Goal: Task Accomplishment & Management: Complete application form

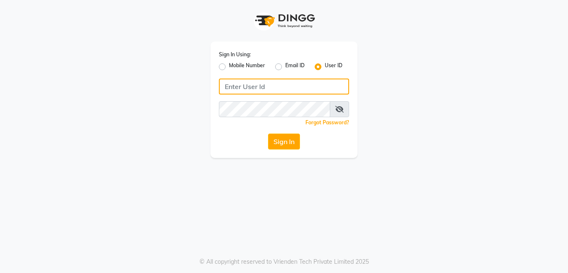
click at [267, 87] on input "Username" at bounding box center [284, 87] width 130 height 16
click at [267, 87] on input "Pradeep@123" at bounding box center [284, 87] width 130 height 16
drag, startPoint x: 286, startPoint y: 89, endPoint x: 221, endPoint y: 84, distance: 64.9
click at [221, 84] on input "Pradeep@123" at bounding box center [284, 87] width 130 height 16
type input "Pradeep@123"
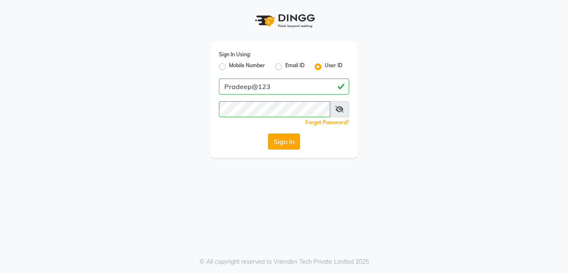
click at [284, 142] on button "Sign In" at bounding box center [284, 142] width 32 height 16
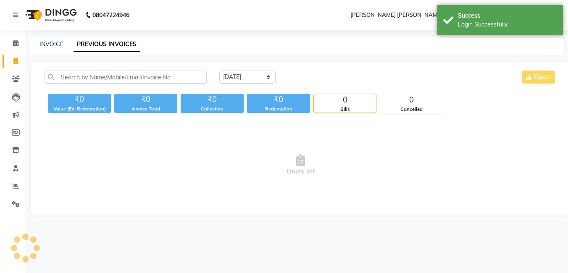
select select "en"
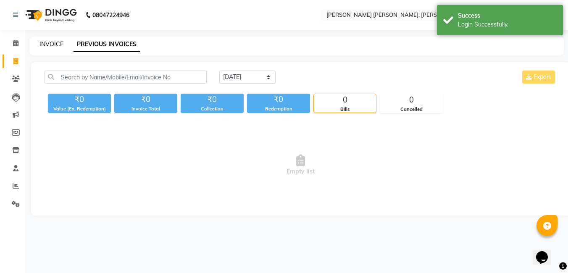
click at [49, 44] on link "INVOICE" at bounding box center [51, 44] width 24 height 8
select select "service"
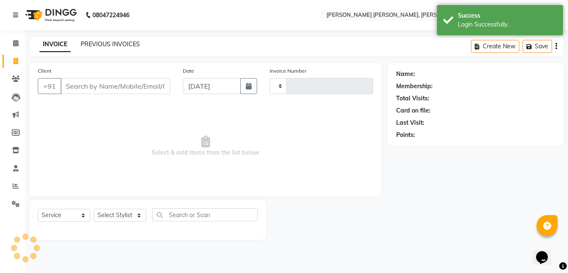
type input "1289"
select select "7150"
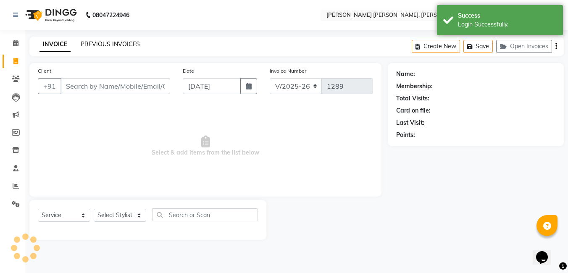
click at [109, 46] on link "PREVIOUS INVOICES" at bounding box center [110, 44] width 59 height 8
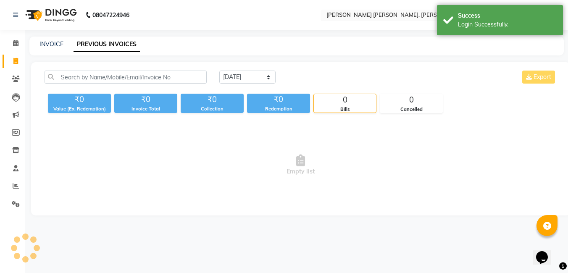
click at [53, 50] on div "INVOICE PREVIOUS INVOICES" at bounding box center [296, 46] width 534 height 19
click at [54, 45] on link "INVOICE" at bounding box center [51, 44] width 24 height 8
select select "7150"
select select "service"
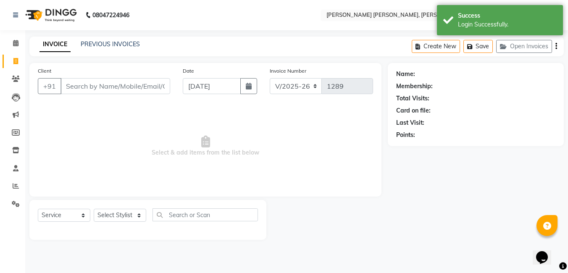
click at [92, 93] on input "Client" at bounding box center [115, 86] width 110 height 16
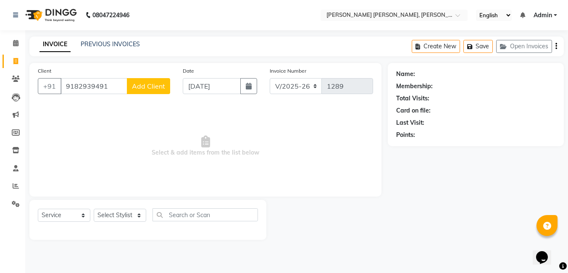
type input "9182939491"
click at [155, 91] on button "Add Client" at bounding box center [148, 86] width 43 height 16
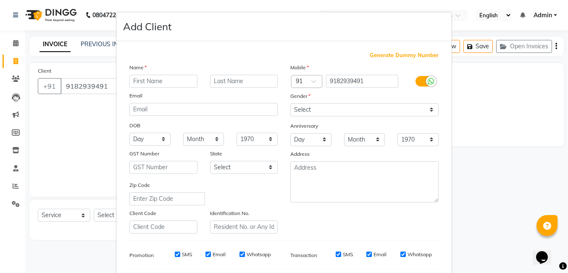
click at [169, 81] on input "text" at bounding box center [163, 81] width 68 height 13
type input "[DEMOGRAPHIC_DATA]"
click at [293, 108] on select "Select [DEMOGRAPHIC_DATA] [DEMOGRAPHIC_DATA] Other Prefer Not To Say" at bounding box center [364, 109] width 148 height 13
select select "[DEMOGRAPHIC_DATA]"
click at [290, 103] on select "Select [DEMOGRAPHIC_DATA] [DEMOGRAPHIC_DATA] Other Prefer Not To Say" at bounding box center [364, 109] width 148 height 13
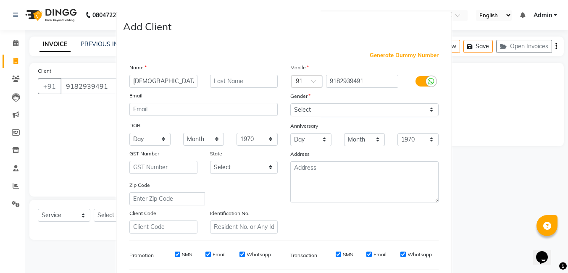
click at [176, 253] on input "SMS" at bounding box center [177, 254] width 5 height 5
checkbox input "false"
click at [205, 255] on input "Email" at bounding box center [207, 254] width 5 height 5
checkbox input "false"
click at [239, 255] on input "Whatsapp" at bounding box center [241, 254] width 5 height 5
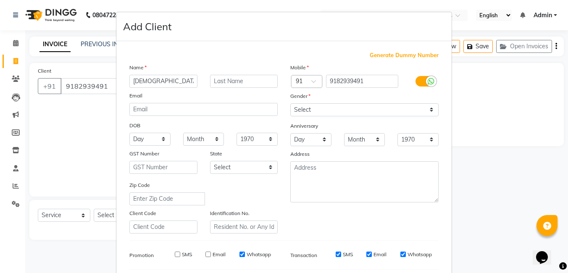
checkbox input "false"
click at [333, 251] on div "SMS" at bounding box center [338, 255] width 29 height 8
click at [336, 254] on input "SMS" at bounding box center [338, 254] width 5 height 5
checkbox input "false"
click at [366, 256] on input "Email" at bounding box center [368, 254] width 5 height 5
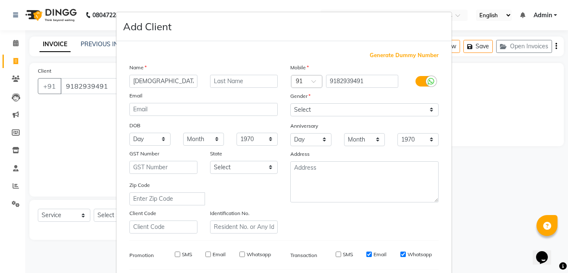
checkbox input "false"
click at [400, 254] on input "Whatsapp" at bounding box center [402, 254] width 5 height 5
checkbox input "false"
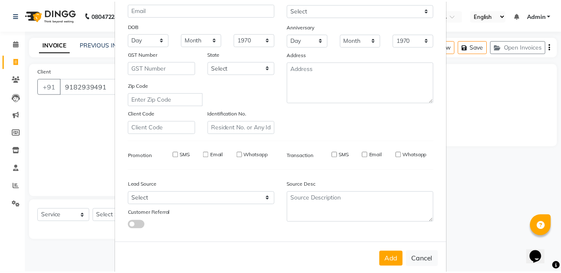
scroll to position [115, 0]
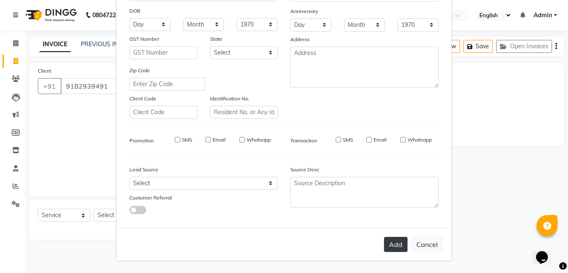
click at [390, 243] on button "Add" at bounding box center [396, 244] width 24 height 15
select select
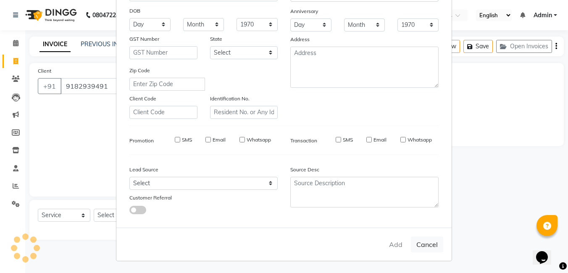
select select
checkbox input "false"
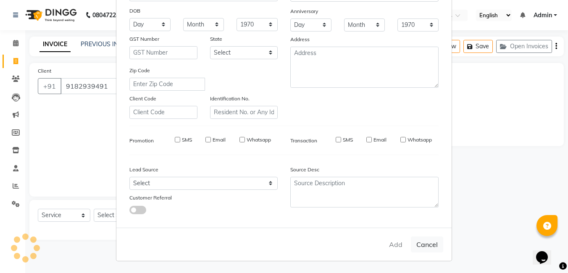
checkbox input "false"
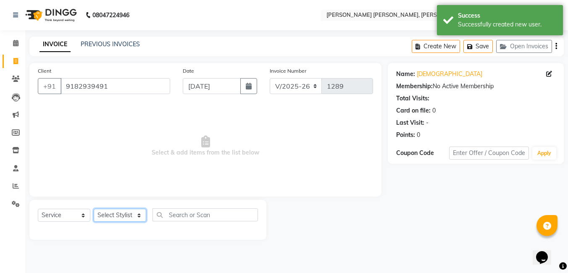
click at [132, 216] on select "Select Stylist faizz [PERSON_NAME] [PERSON_NAME] sree Manager [PERSON_NAME] (Un…" at bounding box center [120, 215] width 52 height 13
select select "88055"
click at [94, 209] on select "Select Stylist faizz [PERSON_NAME] [PERSON_NAME] sree Manager [PERSON_NAME] (Un…" at bounding box center [120, 215] width 52 height 13
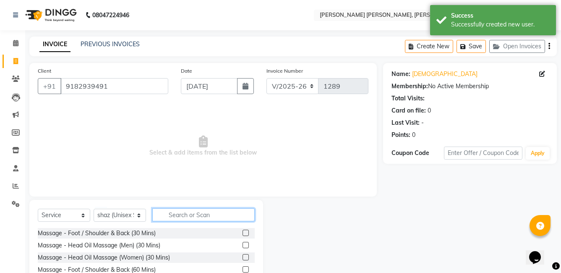
click at [179, 218] on input "text" at bounding box center [203, 214] width 102 height 13
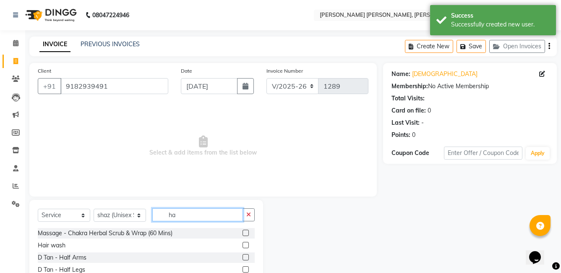
type input "h"
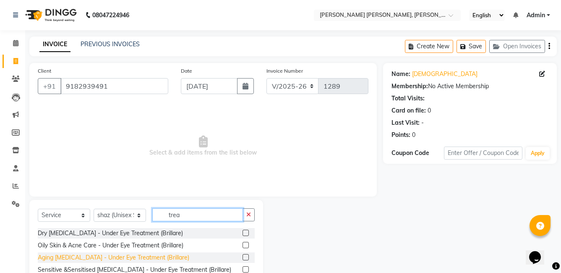
scroll to position [42, 0]
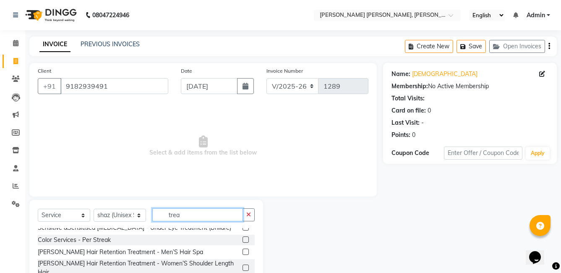
type input "trea"
click at [243, 265] on label at bounding box center [246, 268] width 6 height 6
click at [243, 265] on input "checkbox" at bounding box center [245, 267] width 5 height 5
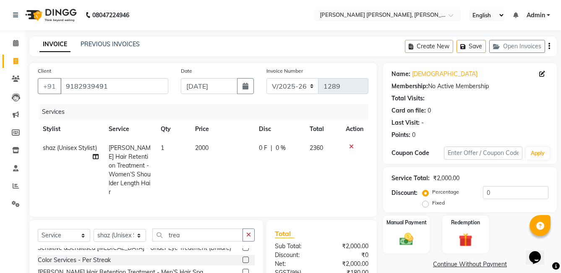
checkbox input "false"
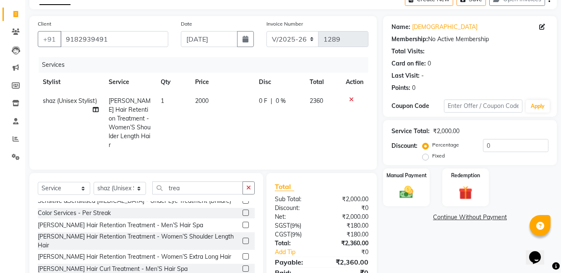
scroll to position [52, 0]
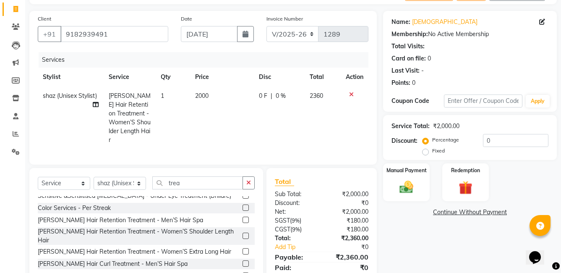
click at [243, 248] on label at bounding box center [246, 251] width 6 height 6
click at [243, 249] on input "checkbox" at bounding box center [245, 251] width 5 height 5
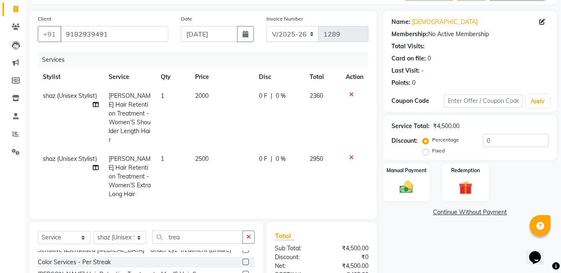
checkbox input "false"
click at [349, 94] on icon at bounding box center [351, 95] width 5 height 6
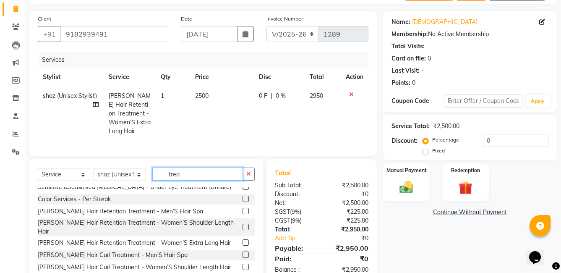
drag, startPoint x: 182, startPoint y: 172, endPoint x: 166, endPoint y: 176, distance: 16.0
click at [166, 176] on input "trea" at bounding box center [197, 174] width 91 height 13
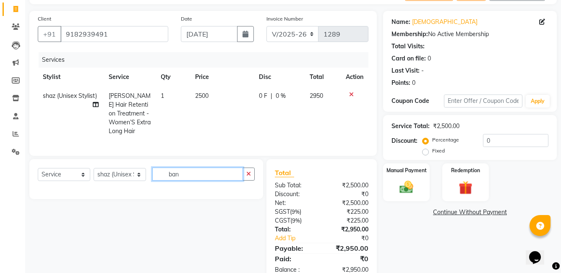
scroll to position [0, 0]
type input "b"
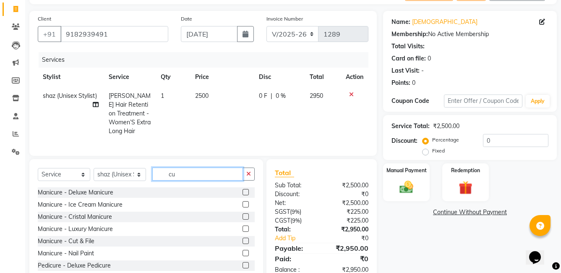
type input "c"
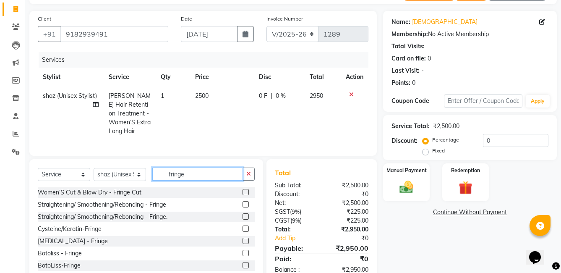
type input "fringe"
click at [243, 192] on label at bounding box center [246, 192] width 6 height 6
click at [243, 192] on input "checkbox" at bounding box center [245, 192] width 5 height 5
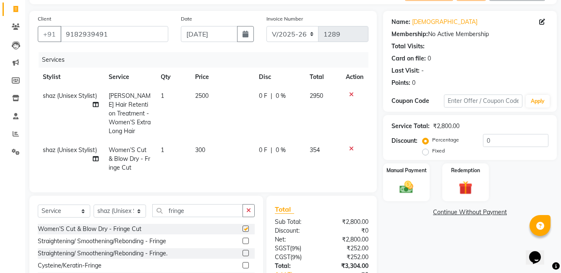
checkbox input "false"
drag, startPoint x: 193, startPoint y: 207, endPoint x: 164, endPoint y: 209, distance: 29.1
click at [164, 209] on input "fringe" at bounding box center [197, 210] width 91 height 13
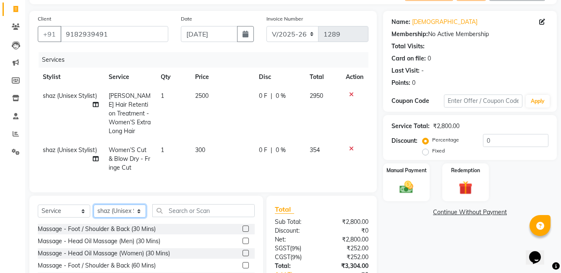
click at [118, 210] on select "Select Stylist faizz [PERSON_NAME] [PERSON_NAME] sree Manager [PERSON_NAME] (Un…" at bounding box center [120, 211] width 52 height 13
select select "60477"
click at [94, 205] on select "Select Stylist faizz [PERSON_NAME] [PERSON_NAME] sree Manager [PERSON_NAME] (Un…" at bounding box center [120, 211] width 52 height 13
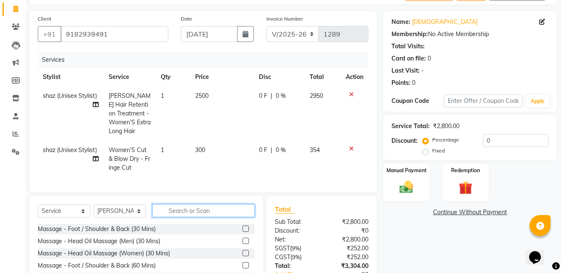
click at [163, 206] on input "text" at bounding box center [203, 210] width 102 height 13
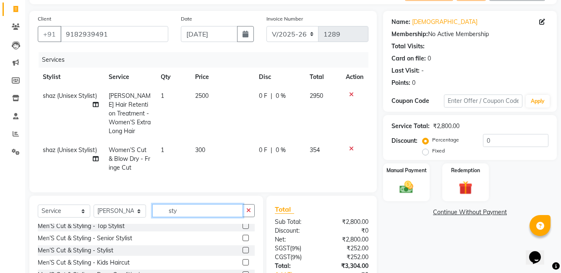
scroll to position [42, 0]
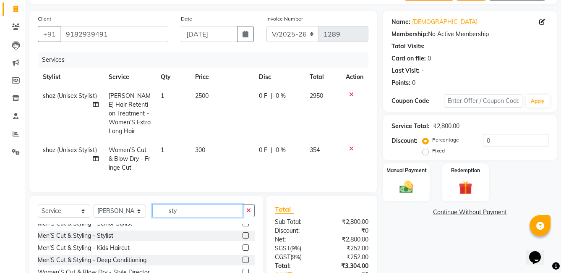
type input "sty"
click at [243, 234] on label at bounding box center [246, 235] width 6 height 6
click at [243, 234] on input "checkbox" at bounding box center [245, 235] width 5 height 5
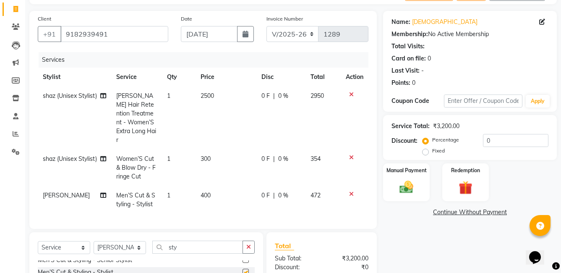
checkbox input "false"
drag, startPoint x: 185, startPoint y: 236, endPoint x: 152, endPoint y: 230, distance: 33.3
click at [152, 241] on input "sty" at bounding box center [197, 247] width 91 height 13
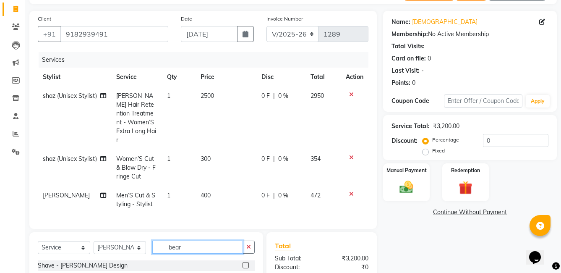
scroll to position [0, 0]
type input "[PERSON_NAME]"
click at [245, 273] on label at bounding box center [246, 277] width 6 height 6
click at [245, 273] on input "checkbox" at bounding box center [245, 277] width 5 height 5
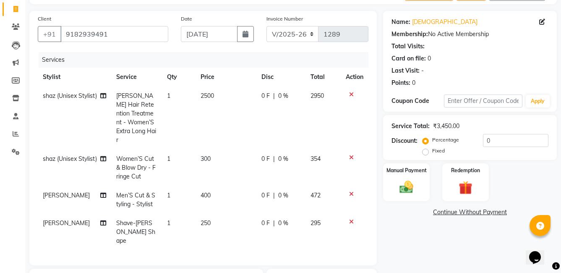
checkbox input "false"
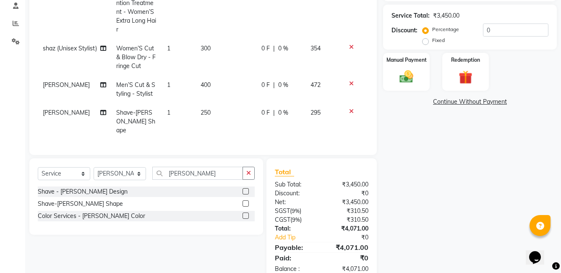
scroll to position [164, 0]
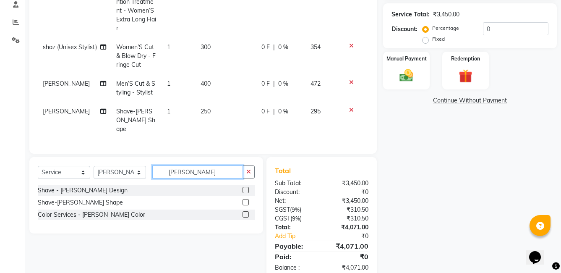
drag, startPoint x: 191, startPoint y: 153, endPoint x: 166, endPoint y: 157, distance: 25.0
click at [166, 165] on input "[PERSON_NAME]" at bounding box center [197, 171] width 91 height 13
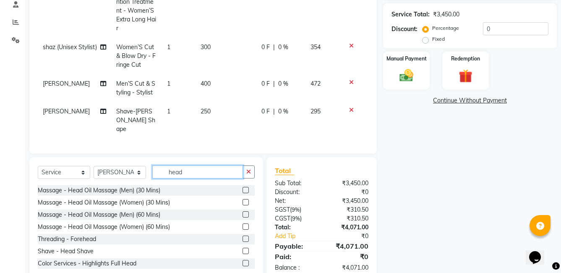
type input "head"
click at [243, 187] on label at bounding box center [246, 190] width 6 height 6
click at [243, 188] on input "checkbox" at bounding box center [245, 190] width 5 height 5
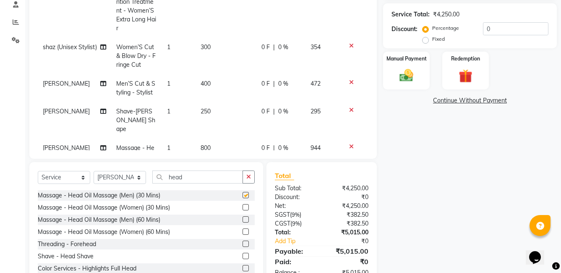
checkbox input "false"
click at [177, 168] on div "Select Service Product Membership Package Voucher Prepaid Gift Card Select Styl…" at bounding box center [146, 224] width 234 height 124
drag, startPoint x: 189, startPoint y: 178, endPoint x: 112, endPoint y: 176, distance: 76.5
click at [112, 176] on div "Select Service Product Membership Package Voucher Prepaid Gift Card Select Styl…" at bounding box center [146, 181] width 217 height 20
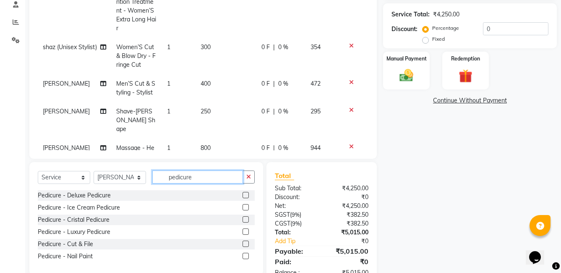
type input "pedicure"
click at [247, 194] on label at bounding box center [246, 195] width 6 height 6
click at [247, 194] on input "checkbox" at bounding box center [245, 195] width 5 height 5
checkbox input "false"
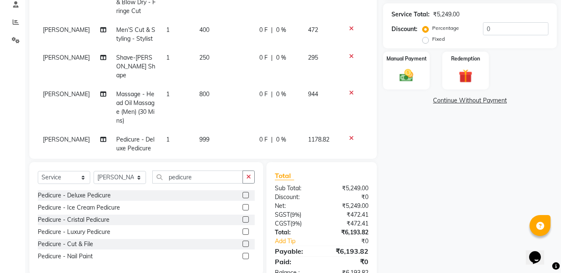
scroll to position [57, 0]
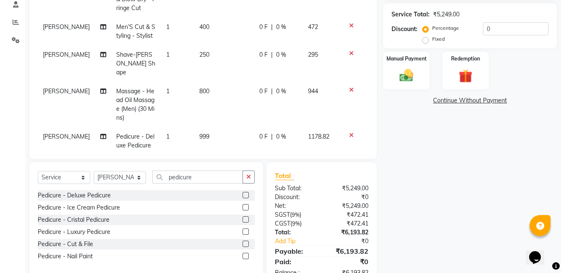
click at [78, 133] on span "[PERSON_NAME]" at bounding box center [66, 137] width 47 height 8
select select "60477"
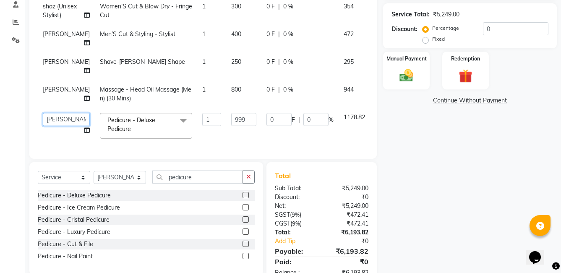
click at [59, 115] on select "faizz [PERSON_NAME] [PERSON_NAME] sree Manager [PERSON_NAME] (Unisex Stylist)" at bounding box center [66, 119] width 47 height 13
select select "63218"
click at [78, 176] on select "Select Service Product Membership Package Voucher Prepaid Gift Card" at bounding box center [64, 177] width 52 height 13
click at [188, 215] on div "Pedicure - Cristal Pedicure" at bounding box center [146, 220] width 217 height 10
click at [115, 178] on select "Select Stylist faizz [PERSON_NAME] [PERSON_NAME] sree Manager [PERSON_NAME] (Un…" at bounding box center [120, 177] width 52 height 13
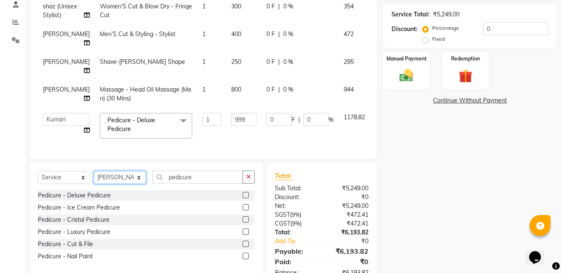
select select "63218"
click at [94, 171] on select "Select Stylist faizz [PERSON_NAME] [PERSON_NAME] sree Manager [PERSON_NAME] (Un…" at bounding box center [120, 177] width 52 height 13
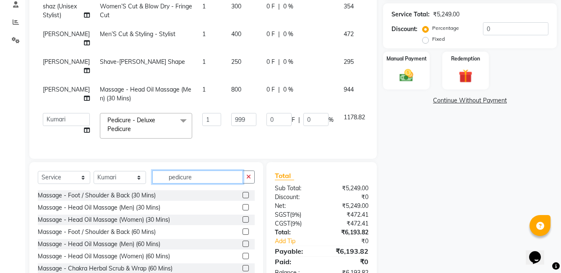
drag, startPoint x: 194, startPoint y: 177, endPoint x: 139, endPoint y: 184, distance: 55.8
click at [139, 184] on div "Select Service Product Membership Package Voucher Prepaid Gift Card Select Styl…" at bounding box center [146, 181] width 217 height 20
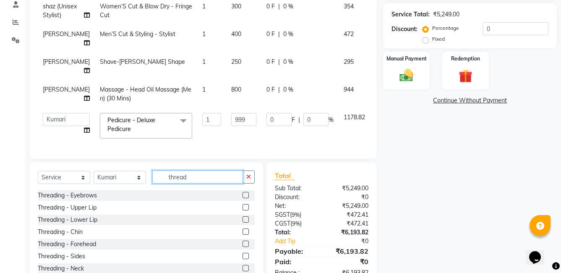
type input "thread"
click at [243, 193] on label at bounding box center [246, 195] width 6 height 6
click at [243, 193] on input "checkbox" at bounding box center [245, 195] width 5 height 5
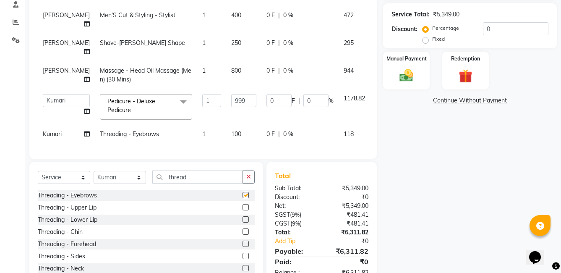
checkbox input "false"
click at [243, 245] on label at bounding box center [246, 244] width 6 height 6
click at [243, 245] on input "checkbox" at bounding box center [245, 243] width 5 height 5
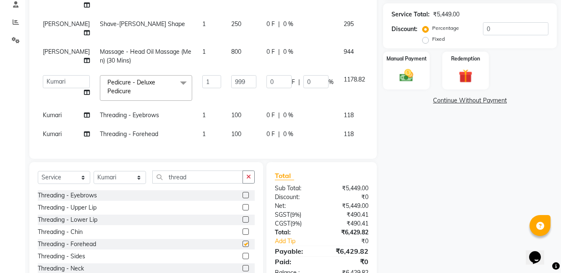
checkbox input "false"
click at [446, 188] on div "Name: Krishna Membership: No Active Membership Total Visits: Card on file: 0 La…" at bounding box center [473, 92] width 180 height 387
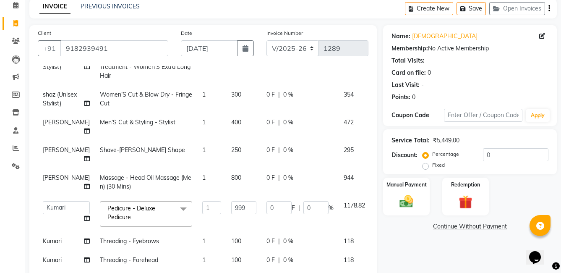
scroll to position [0, 0]
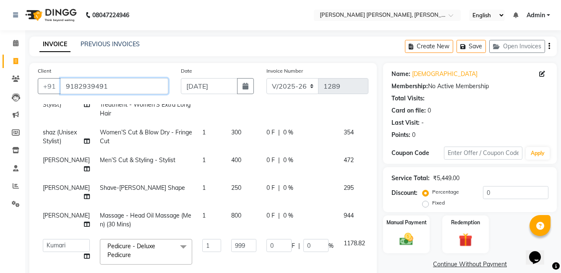
click at [126, 86] on input "9182939491" at bounding box center [114, 86] width 108 height 16
drag, startPoint x: 115, startPoint y: 85, endPoint x: 44, endPoint y: 90, distance: 72.0
click at [44, 90] on div "[PHONE_NUMBER]" at bounding box center [103, 86] width 131 height 16
paste input "666551723"
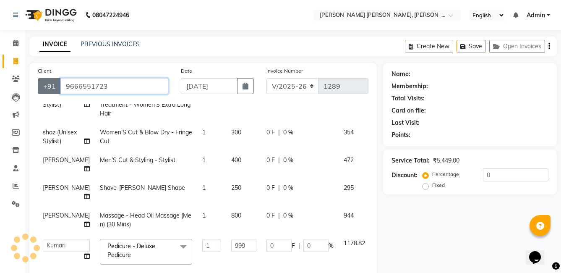
type input "9666551723"
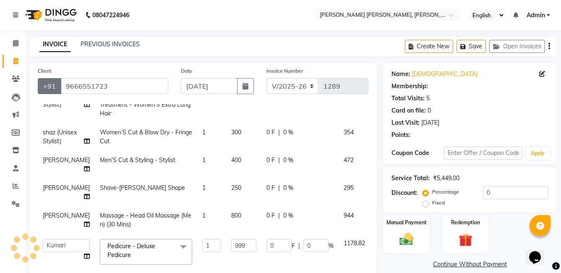
type input "299.7"
type input "30"
select select "1: Object"
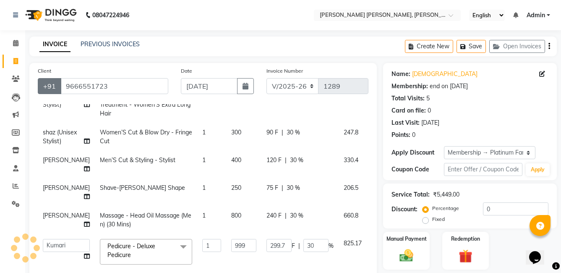
type input "30"
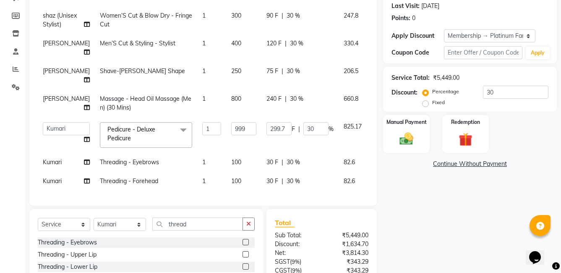
scroll to position [168, 0]
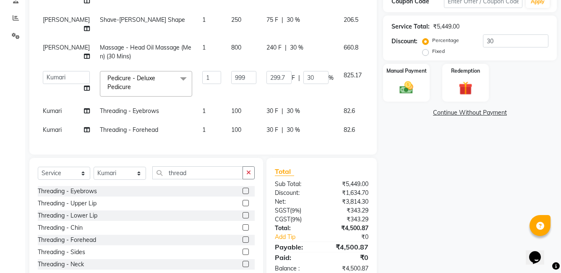
click at [443, 191] on div "Name: [DEMOGRAPHIC_DATA] Membership: end on [DATE] Total Visits: 5 Card on file…" at bounding box center [473, 88] width 180 height 387
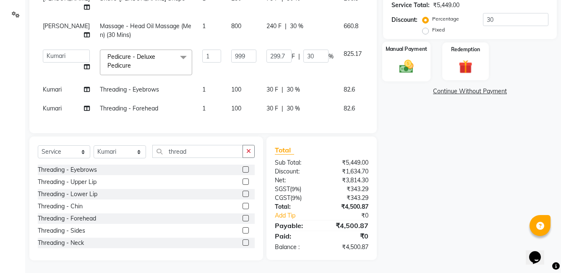
drag, startPoint x: 415, startPoint y: 66, endPoint x: 419, endPoint y: 81, distance: 15.1
click at [415, 66] on img at bounding box center [406, 66] width 23 height 16
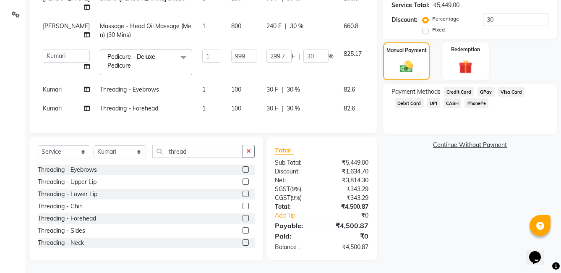
click at [481, 105] on span "PhonePe" at bounding box center [477, 103] width 24 height 10
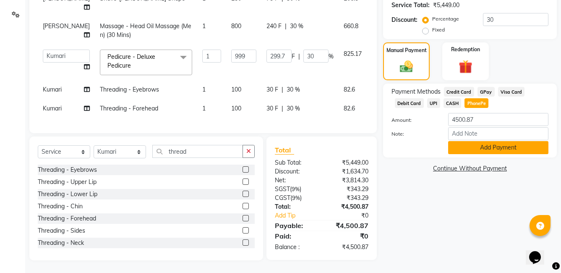
click at [498, 150] on button "Add Payment" at bounding box center [499, 147] width 100 height 13
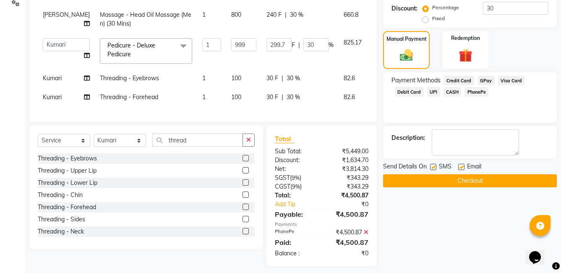
scroll to position [207, 0]
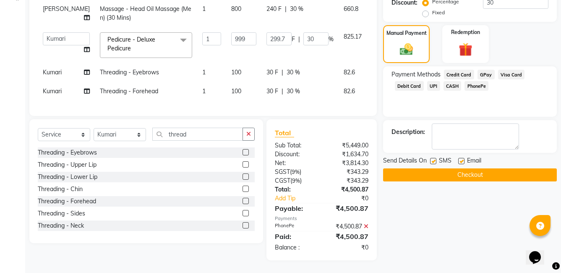
click at [434, 163] on label at bounding box center [433, 161] width 6 height 6
click at [434, 163] on input "checkbox" at bounding box center [432, 161] width 5 height 5
checkbox input "false"
click at [462, 163] on label at bounding box center [462, 161] width 6 height 6
click at [462, 163] on input "checkbox" at bounding box center [461, 161] width 5 height 5
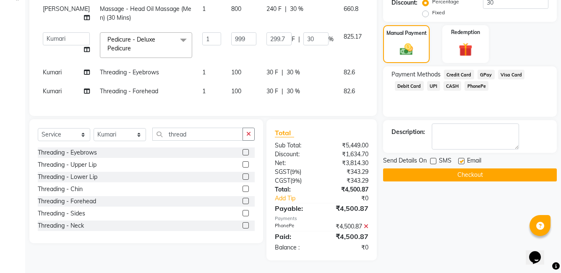
checkbox input "false"
click at [460, 171] on button "Checkout" at bounding box center [470, 174] width 174 height 13
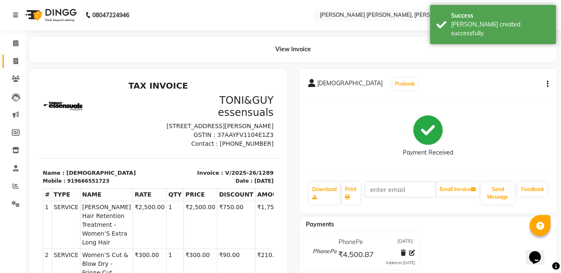
click at [11, 68] on link "Invoice" at bounding box center [13, 62] width 20 height 14
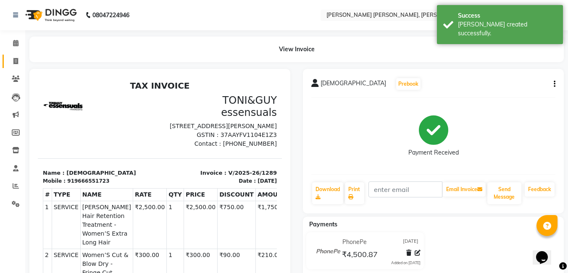
select select "7150"
select select "service"
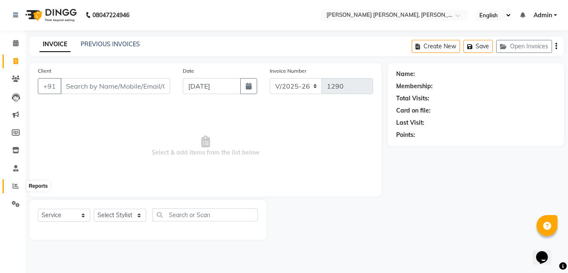
click at [19, 189] on span at bounding box center [15, 186] width 15 height 10
